Goal: Transaction & Acquisition: Purchase product/service

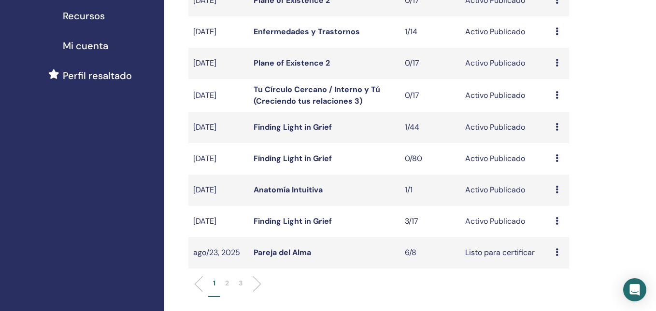
scroll to position [225, 0]
click at [556, 130] on icon at bounding box center [556, 126] width 3 height 8
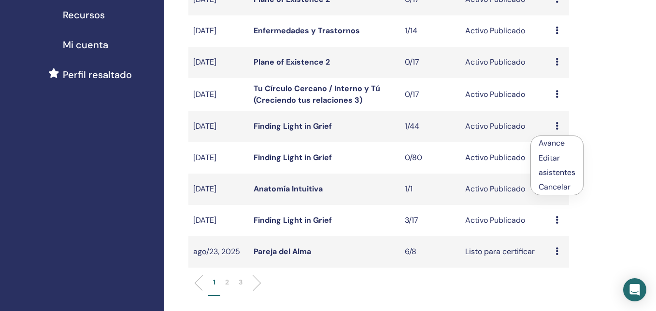
click at [559, 174] on link "asistentes" at bounding box center [556, 172] width 37 height 10
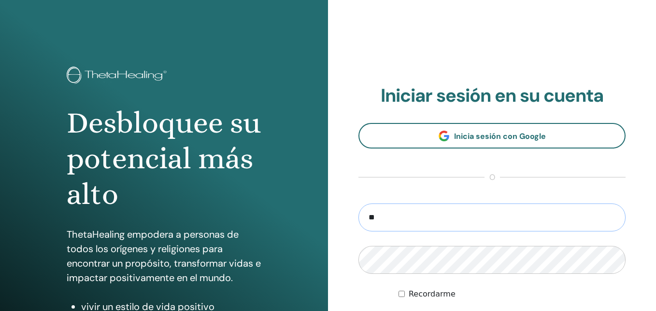
click at [475, 218] on input "**" at bounding box center [491, 218] width 267 height 28
type input "**********"
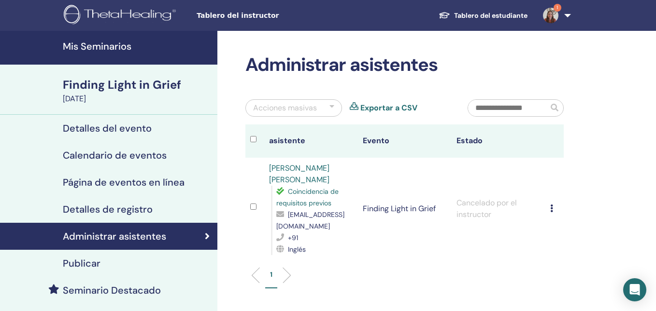
click at [166, 260] on div "Publicar" at bounding box center [109, 264] width 202 height 12
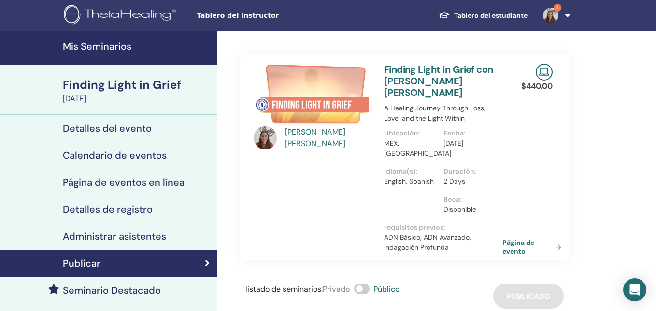
click at [171, 290] on div "Seminario Destacado" at bounding box center [109, 291] width 202 height 12
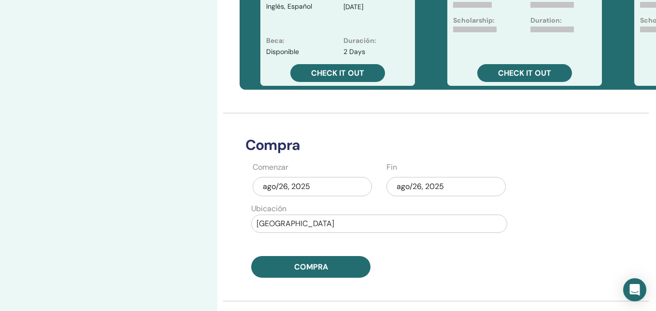
scroll to position [369, 0]
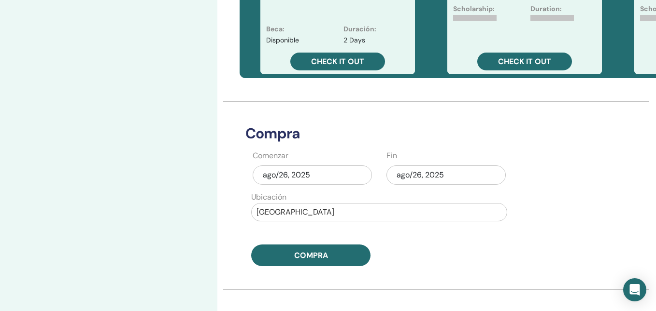
click at [334, 176] on div "ago/26, 2025" at bounding box center [311, 175] width 119 height 19
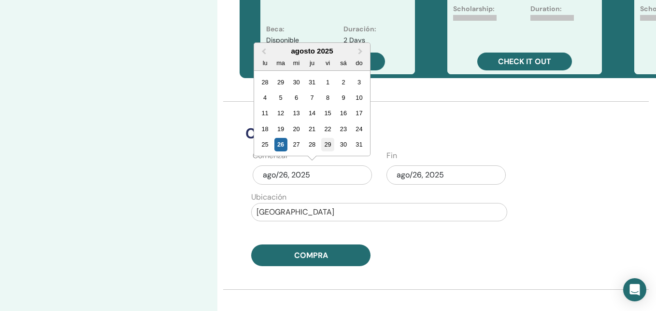
click at [332, 144] on div "29" at bounding box center [327, 144] width 13 height 13
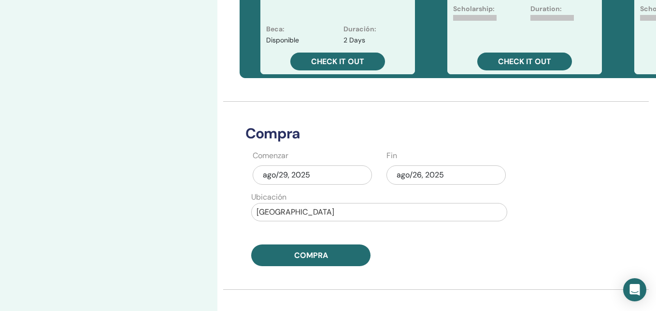
click at [398, 174] on div "ago/26, 2025" at bounding box center [445, 175] width 119 height 19
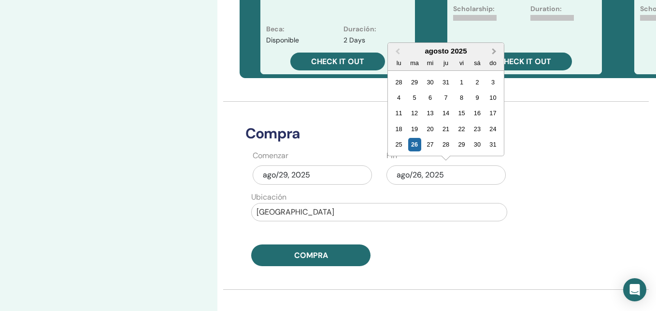
click at [489, 50] on button "Next Month" at bounding box center [494, 51] width 15 height 15
click at [417, 83] on div "2" at bounding box center [414, 82] width 13 height 13
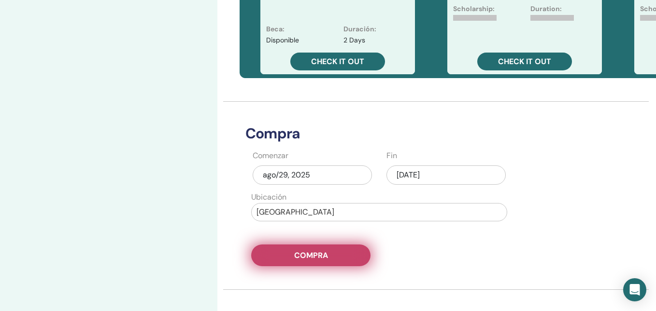
click at [332, 254] on button "Compra" at bounding box center [310, 256] width 119 height 22
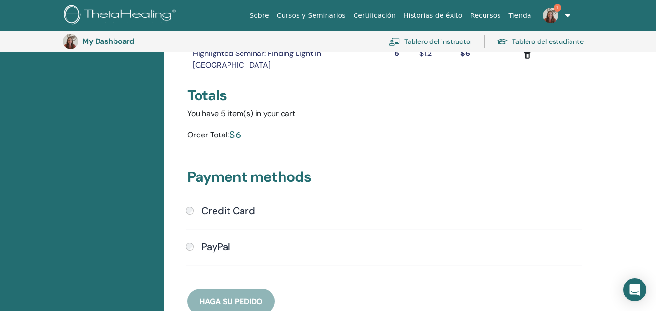
scroll to position [165, 0]
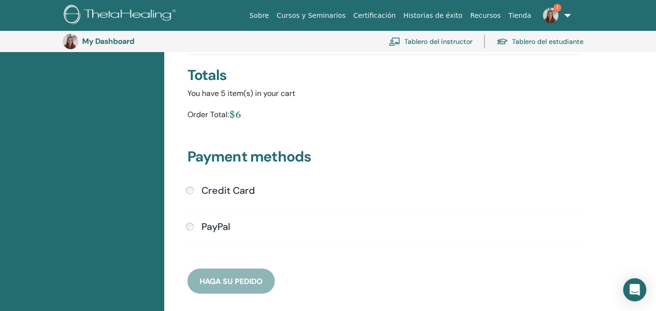
click at [213, 221] on h4 "PayPal" at bounding box center [215, 227] width 29 height 12
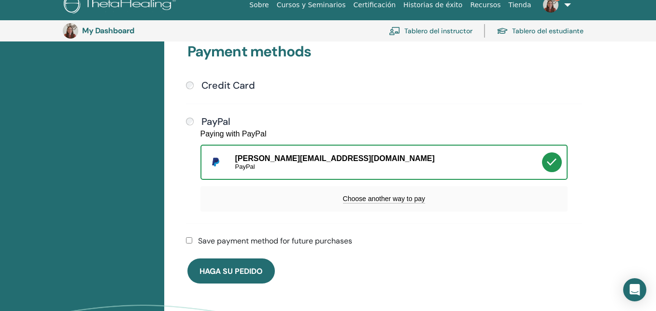
scroll to position [289, 0]
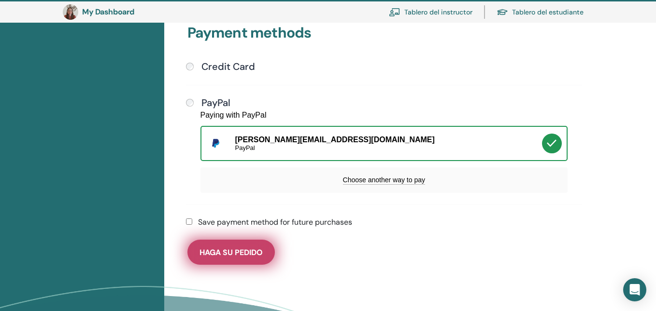
click at [259, 252] on button "Haga su pedido" at bounding box center [230, 252] width 87 height 25
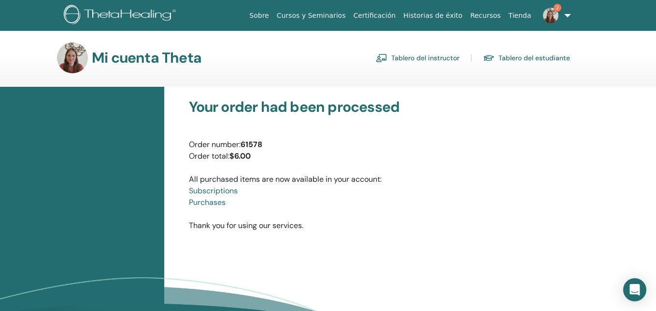
click at [550, 17] on img at bounding box center [550, 15] width 15 height 15
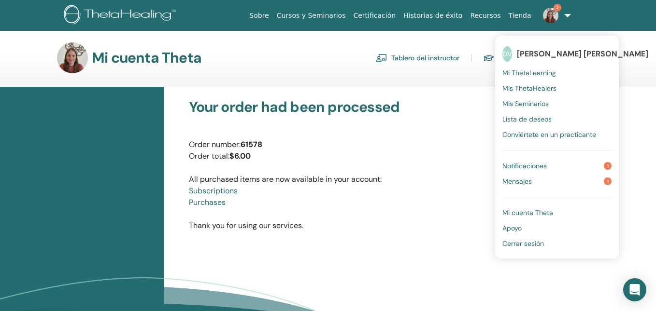
click at [549, 162] on link "Notificaciones 1" at bounding box center [556, 165] width 109 height 15
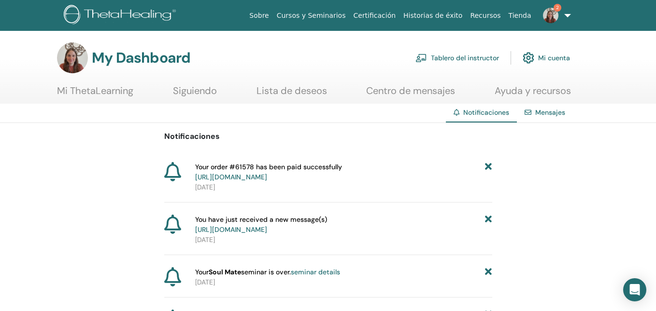
click at [552, 3] on link "2" at bounding box center [555, 15] width 40 height 31
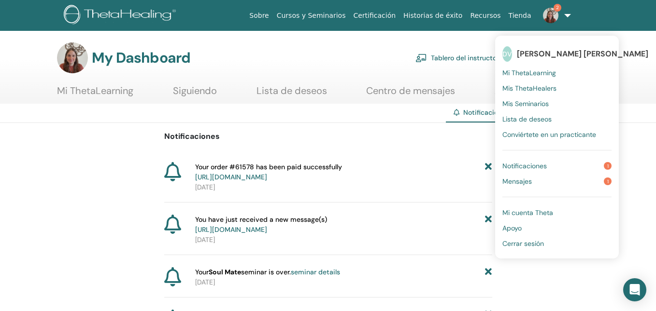
click at [540, 185] on link "Mensajes 1" at bounding box center [556, 181] width 109 height 15
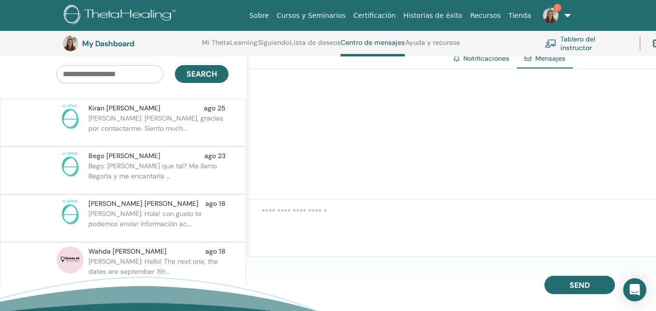
click at [221, 174] on p "Bego: [PERSON_NAME] que tal? Me llamo Begoña y me encantaría ..." at bounding box center [158, 175] width 140 height 29
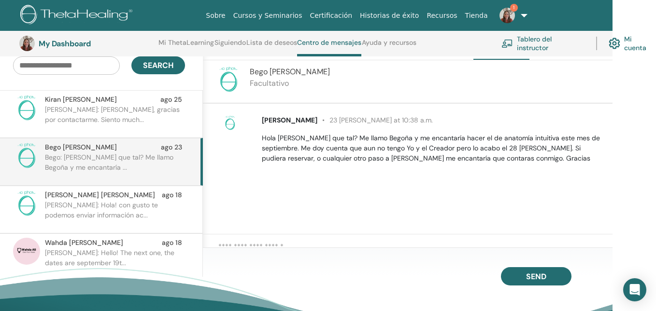
scroll to position [95, 43]
